Goal: Book appointment/travel/reservation

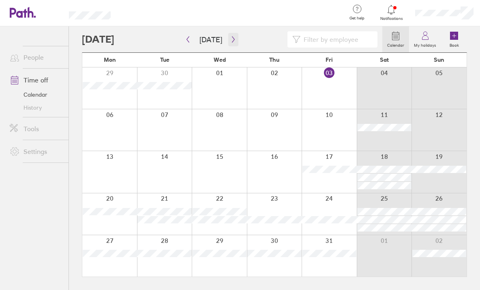
click at [232, 40] on icon "button" at bounding box center [233, 39] width 6 height 6
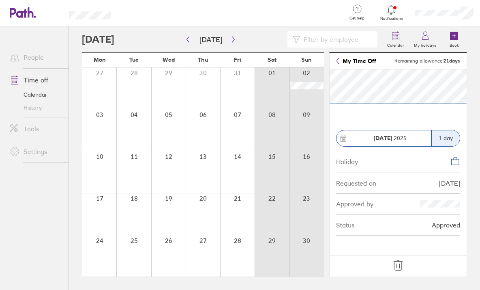
click at [400, 269] on icon at bounding box center [398, 265] width 13 height 13
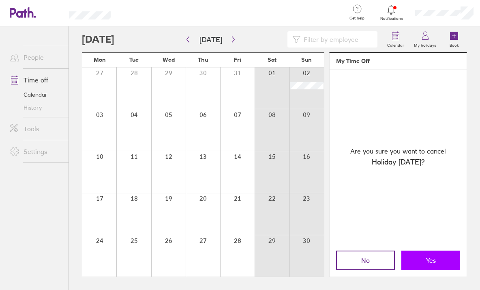
click at [423, 261] on button "Yes" at bounding box center [431, 259] width 59 height 19
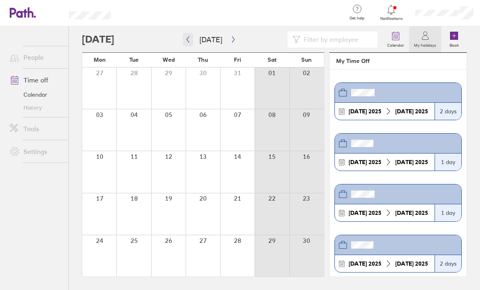
click at [188, 40] on icon "button" at bounding box center [188, 39] width 6 height 6
click at [271, 158] on div at bounding box center [272, 171] width 34 height 41
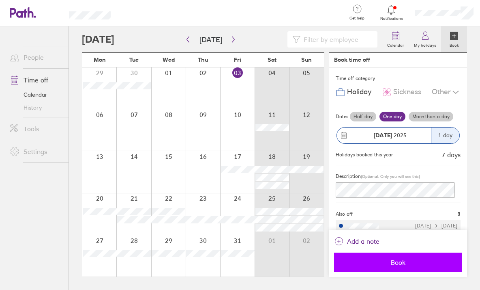
click at [386, 265] on span "Book" at bounding box center [398, 261] width 117 height 7
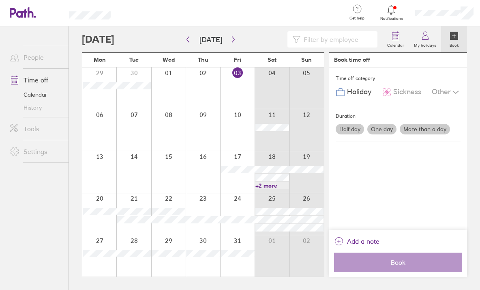
click at [271, 186] on link "+2 more" at bounding box center [273, 185] width 34 height 7
click at [215, 214] on div at bounding box center [203, 213] width 34 height 41
click at [231, 37] on icon "button" at bounding box center [233, 39] width 6 height 6
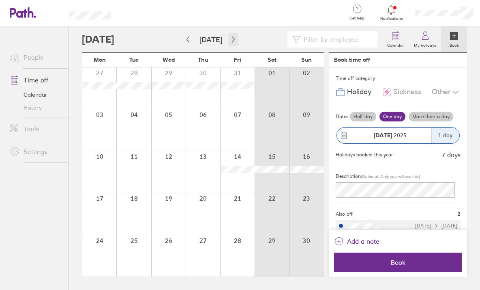
click at [233, 39] on icon "button" at bounding box center [233, 39] width 6 height 6
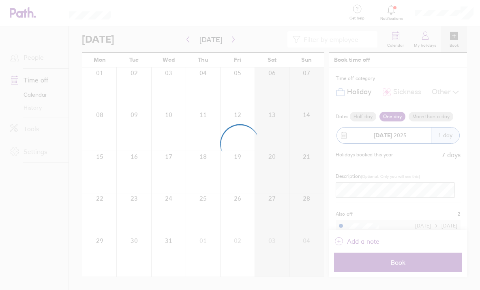
click at [187, 39] on div at bounding box center [240, 145] width 480 height 290
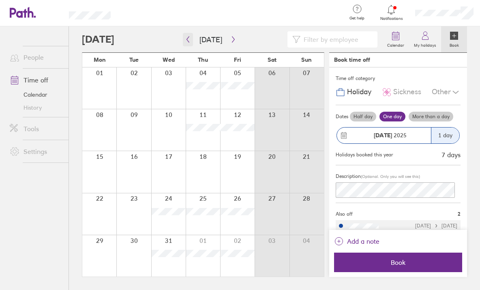
click at [189, 42] on icon "button" at bounding box center [188, 40] width 2 height 6
click at [232, 39] on icon "button" at bounding box center [233, 40] width 2 height 6
click at [233, 40] on icon "button" at bounding box center [233, 39] width 6 height 6
click at [234, 43] on button "button" at bounding box center [233, 39] width 10 height 13
click at [236, 42] on div at bounding box center [232, 39] width 301 height 16
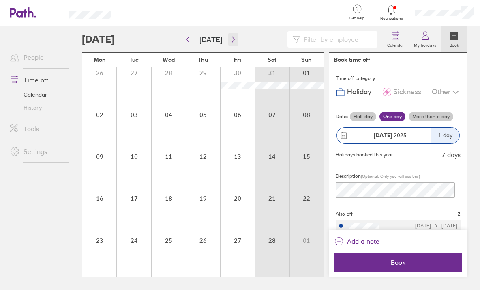
click at [232, 42] on icon "button" at bounding box center [233, 39] width 6 height 6
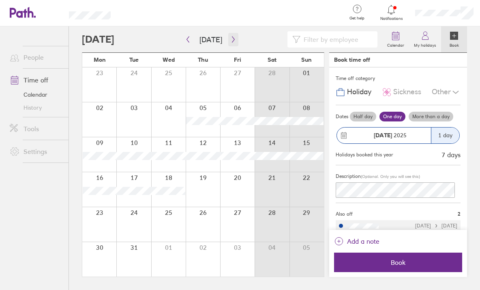
click at [230, 40] on icon "button" at bounding box center [233, 39] width 6 height 6
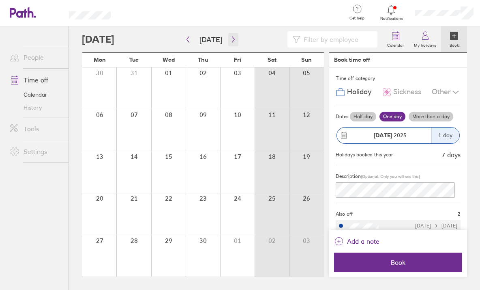
click at [228, 39] on button "button" at bounding box center [233, 39] width 10 height 13
click at [230, 40] on icon "button" at bounding box center [233, 39] width 6 height 6
